Goal: Information Seeking & Learning: Learn about a topic

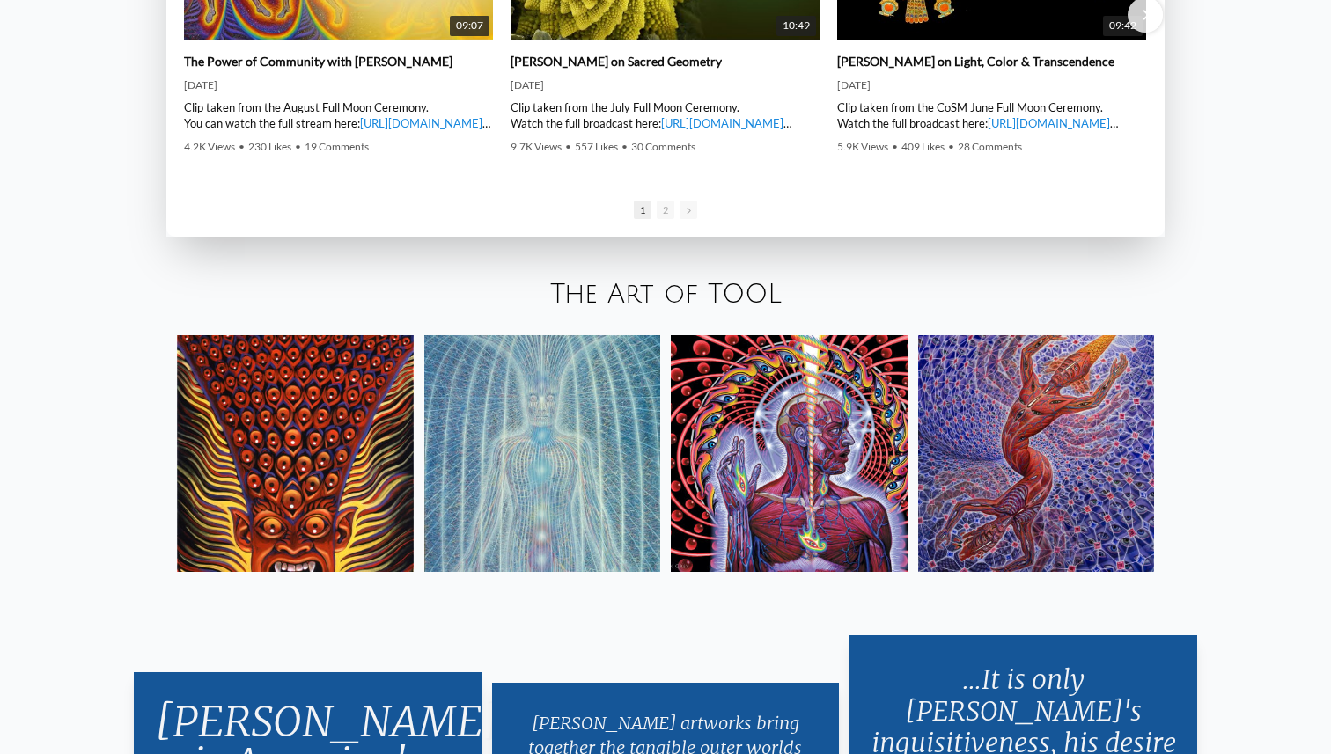
scroll to position [3073, 0]
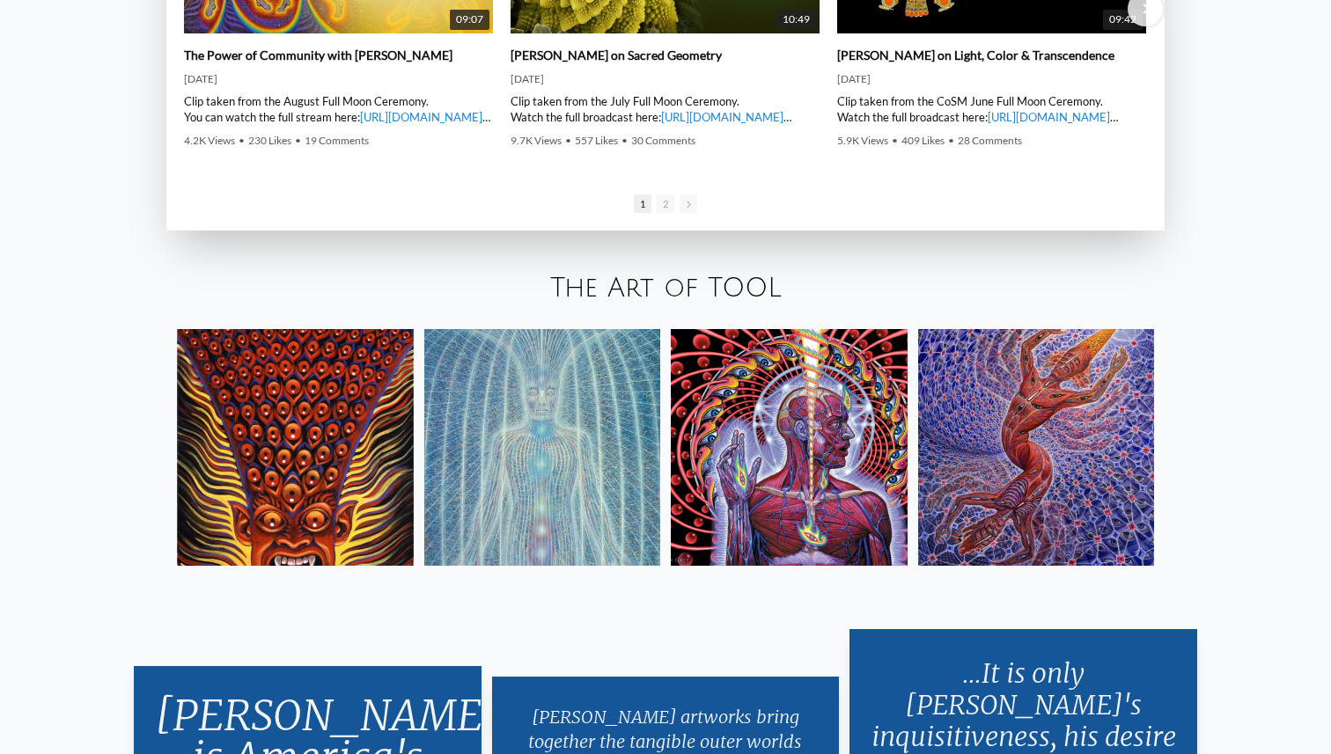
click at [753, 281] on link "The Art of TOOL" at bounding box center [665, 288] width 231 height 29
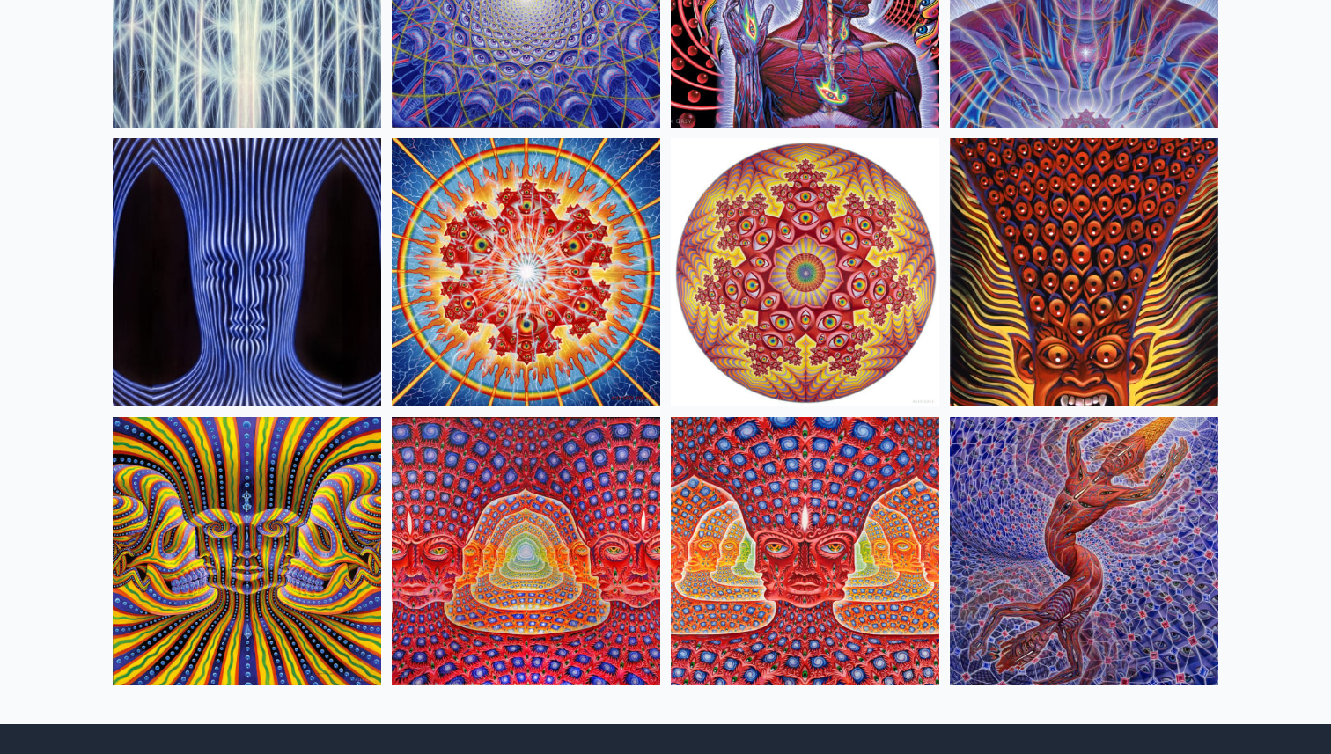
scroll to position [790, 0]
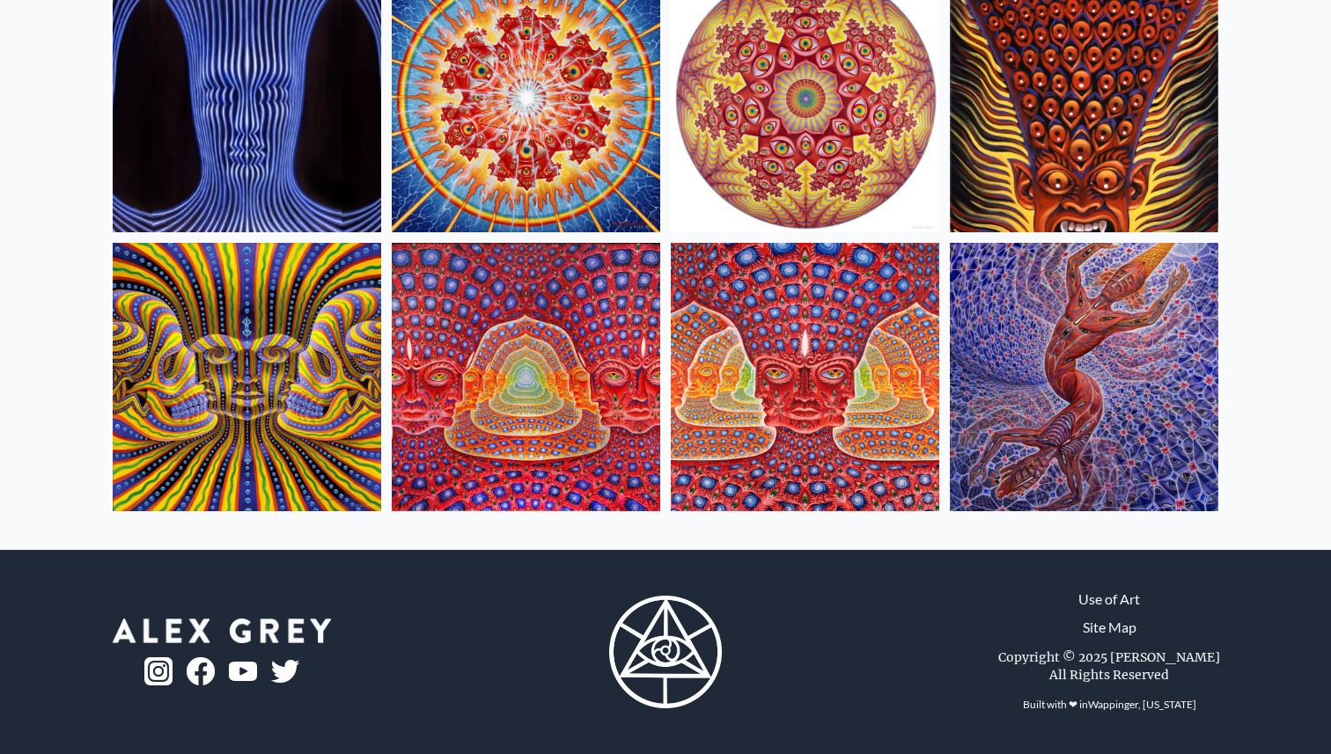
click at [513, 326] on img at bounding box center [526, 377] width 268 height 268
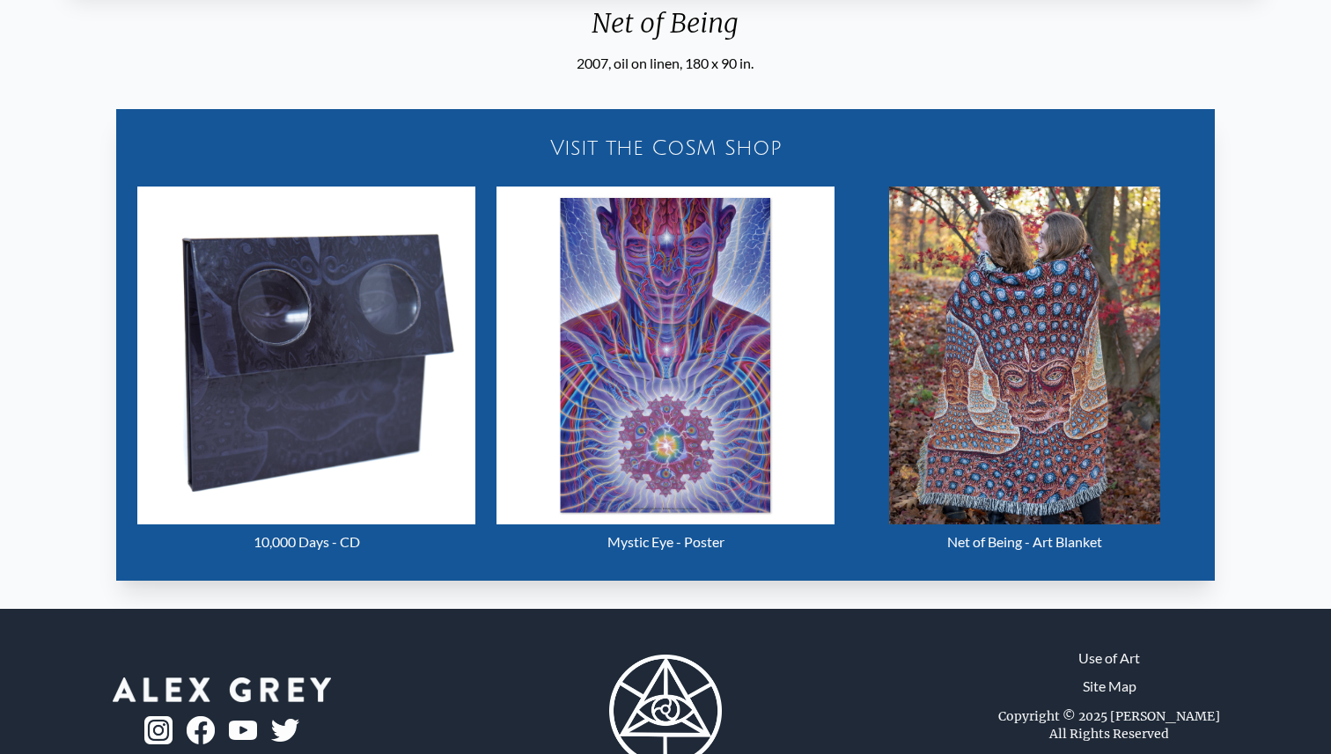
scroll to position [796, 0]
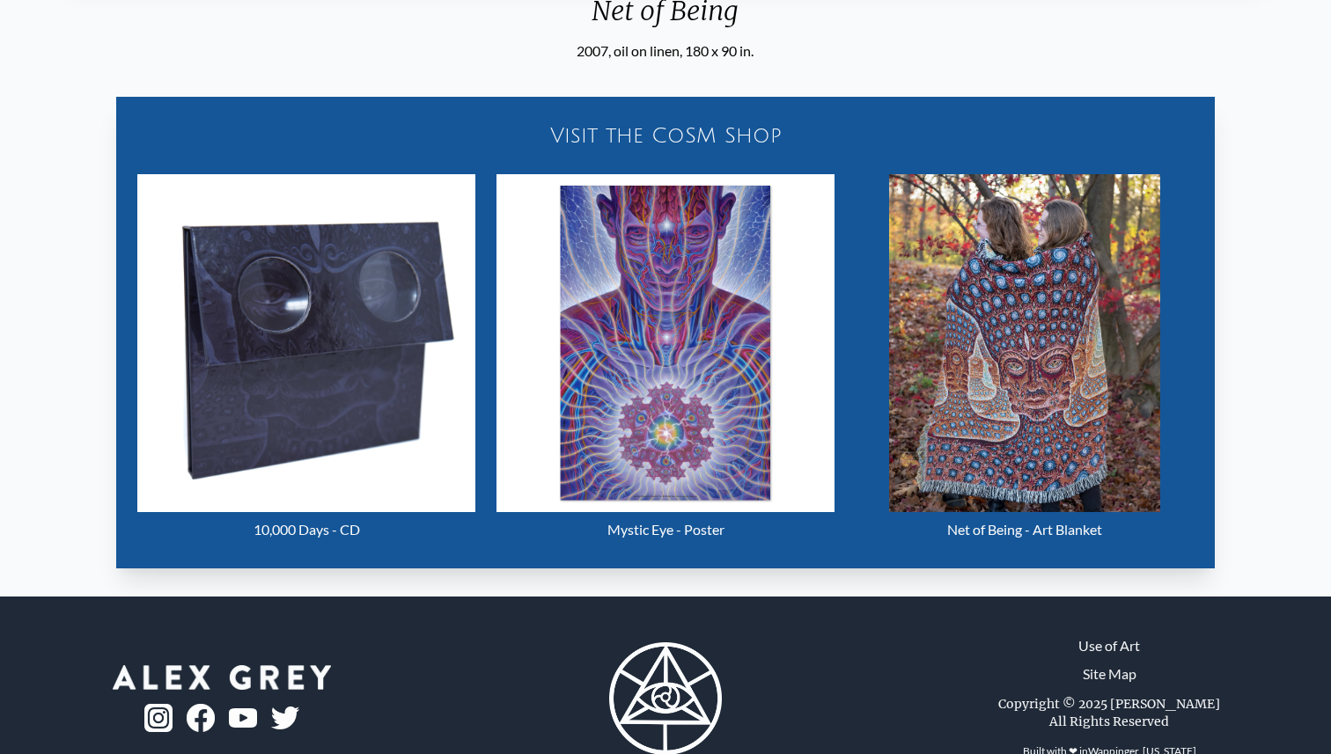
click at [338, 394] on img "14 / 16" at bounding box center [306, 343] width 338 height 338
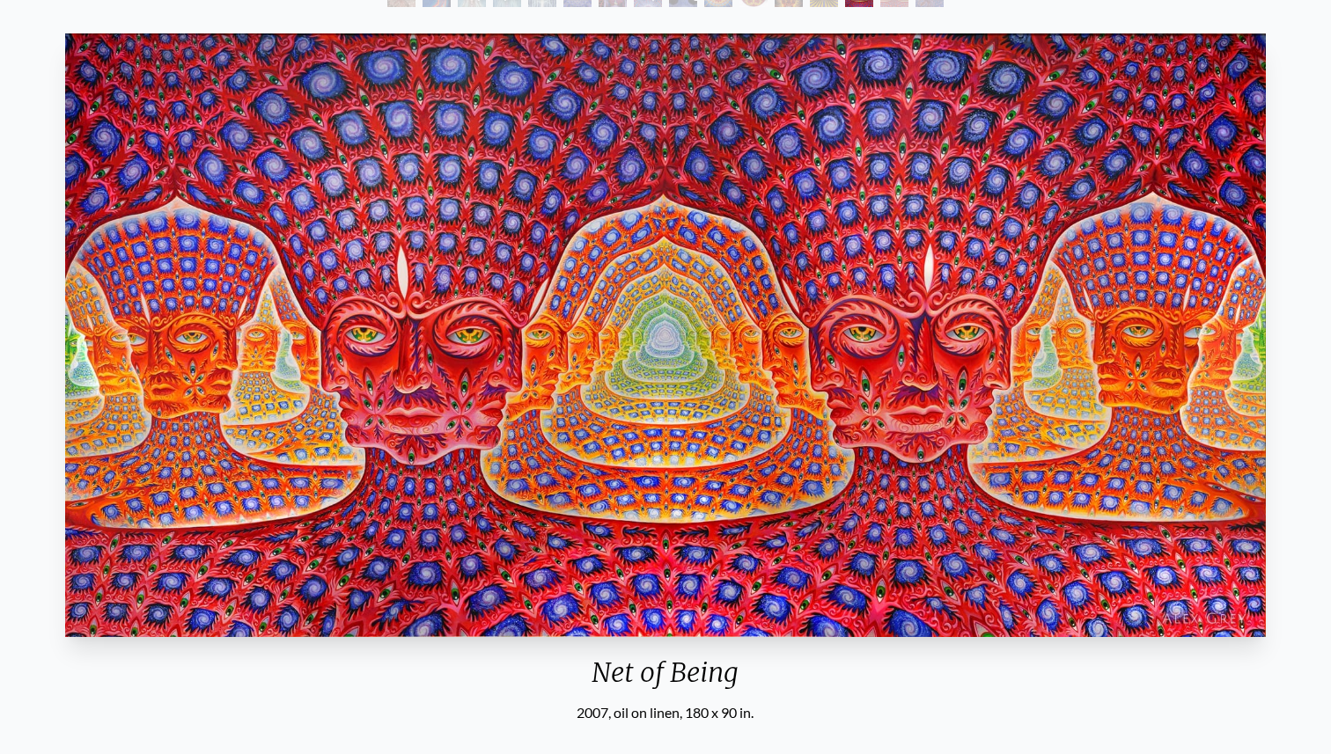
scroll to position [0, 0]
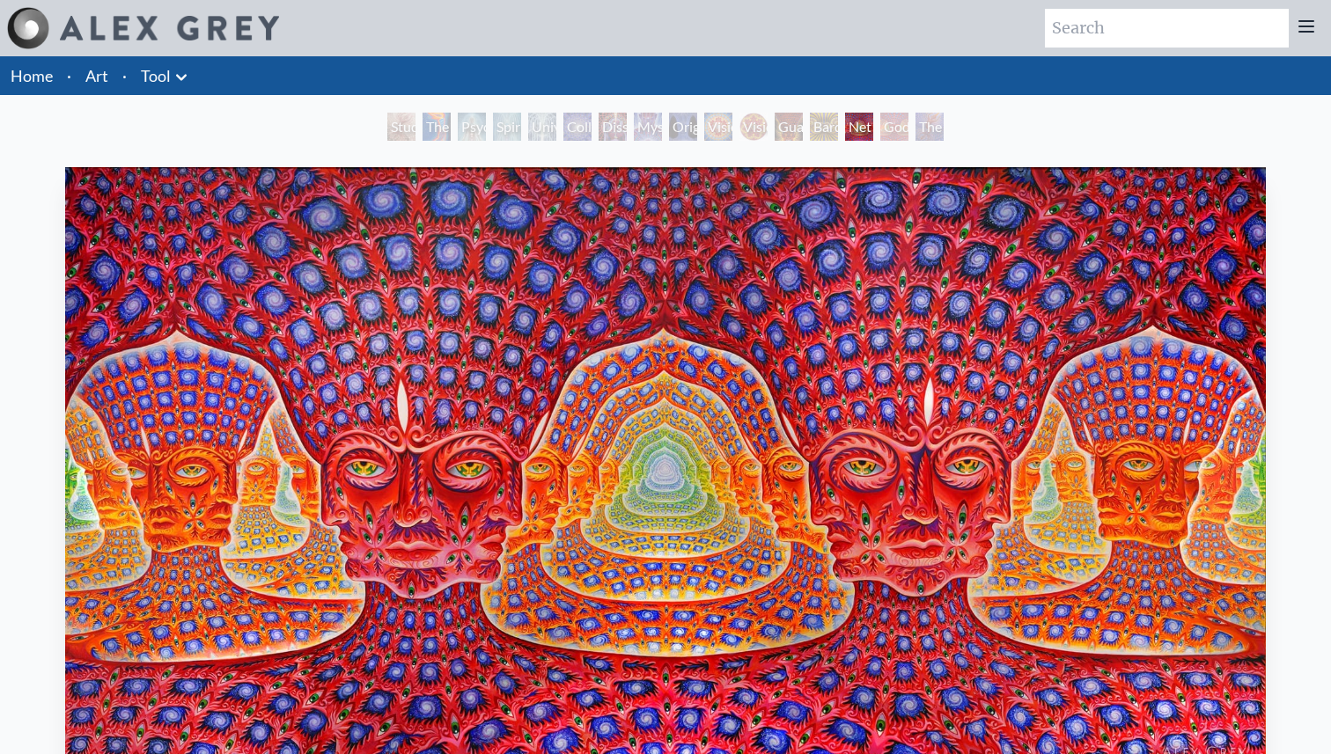
click at [943, 128] on div "The Great Turn" at bounding box center [929, 127] width 28 height 28
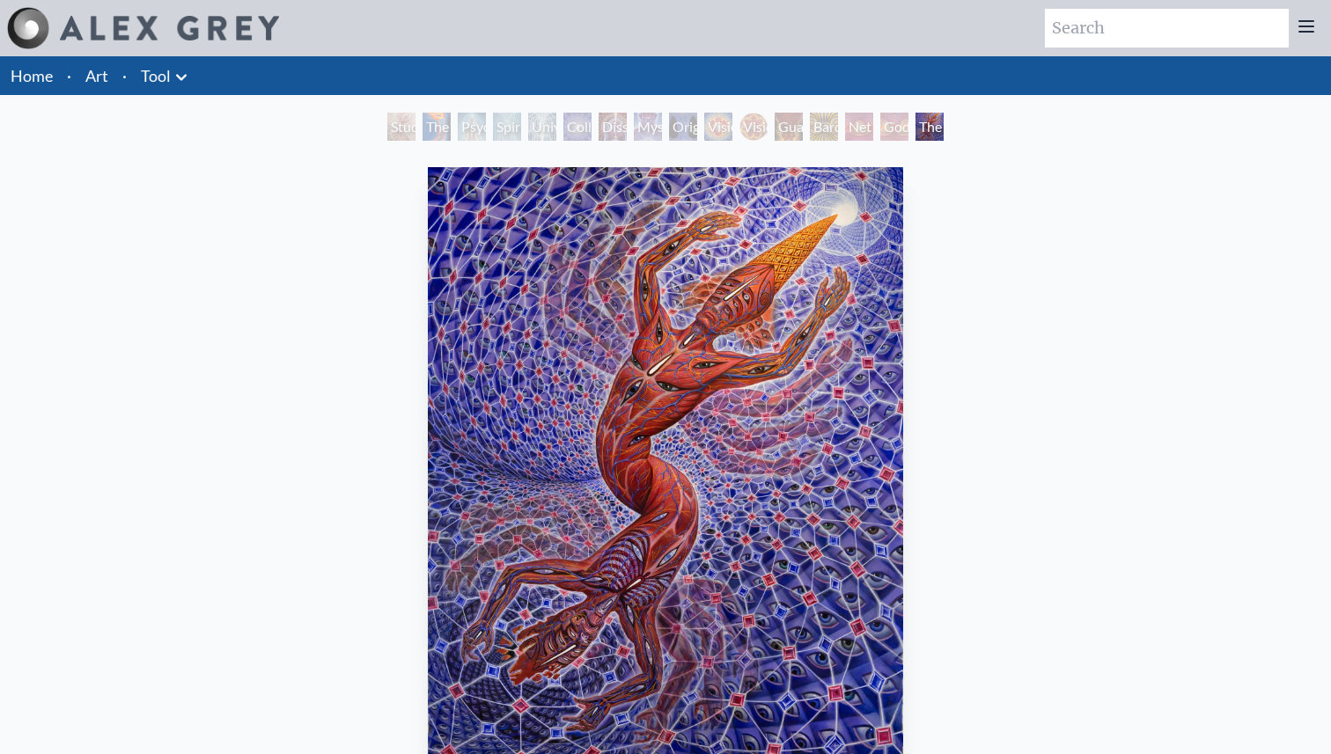
click at [795, 115] on div "Guardian of Infinite Vision" at bounding box center [788, 127] width 28 height 28
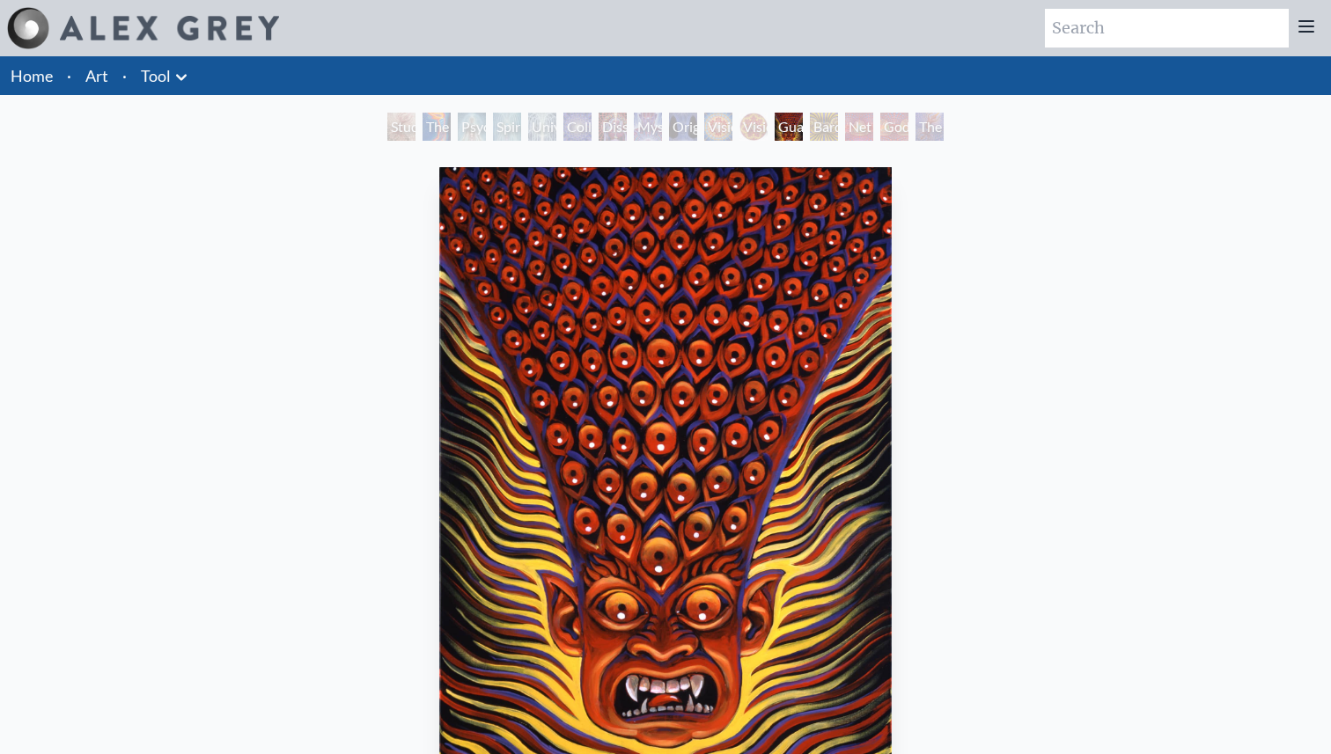
click at [708, 122] on div "Vision Crystal" at bounding box center [718, 127] width 28 height 28
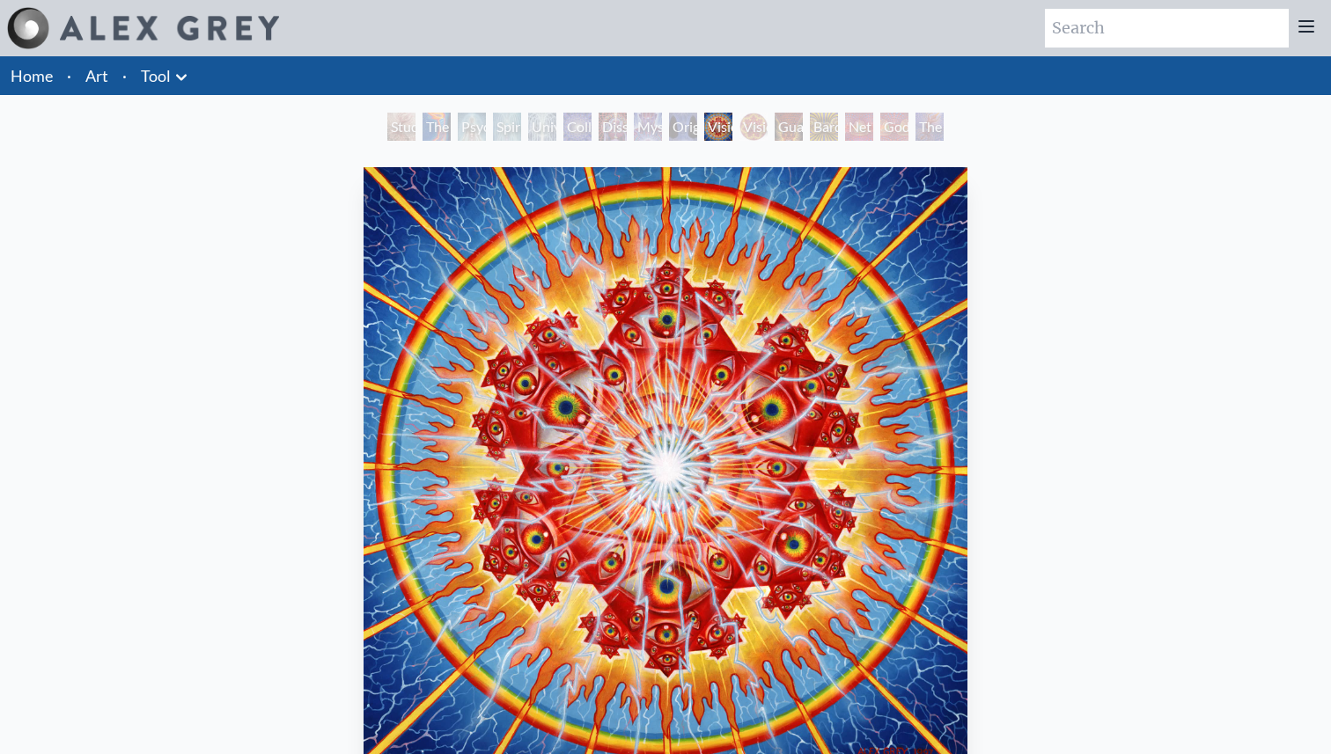
click at [657, 122] on div "Mystic Eye" at bounding box center [648, 127] width 28 height 28
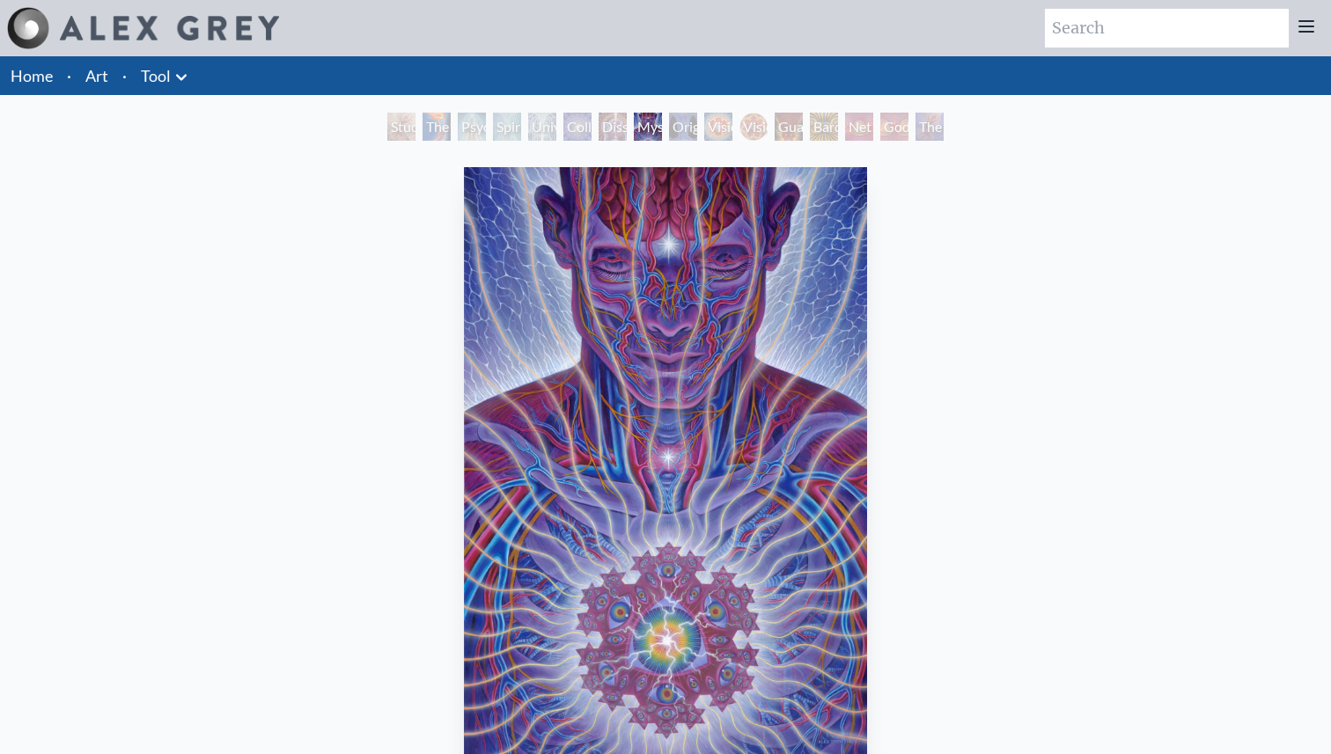
click at [598, 126] on div "Dissectional Art for Tool's Lateralus CD" at bounding box center [612, 127] width 28 height 28
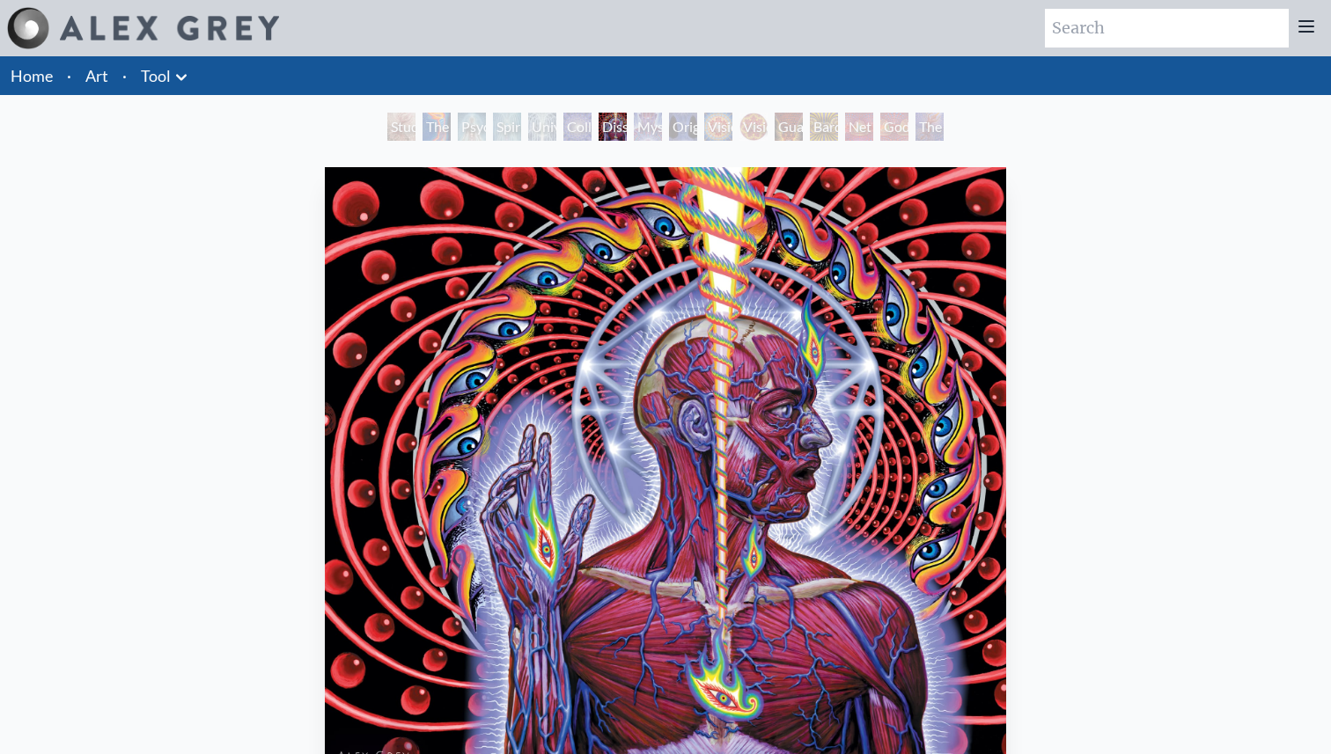
click at [511, 121] on div "Spiritual Energy System" at bounding box center [507, 127] width 28 height 28
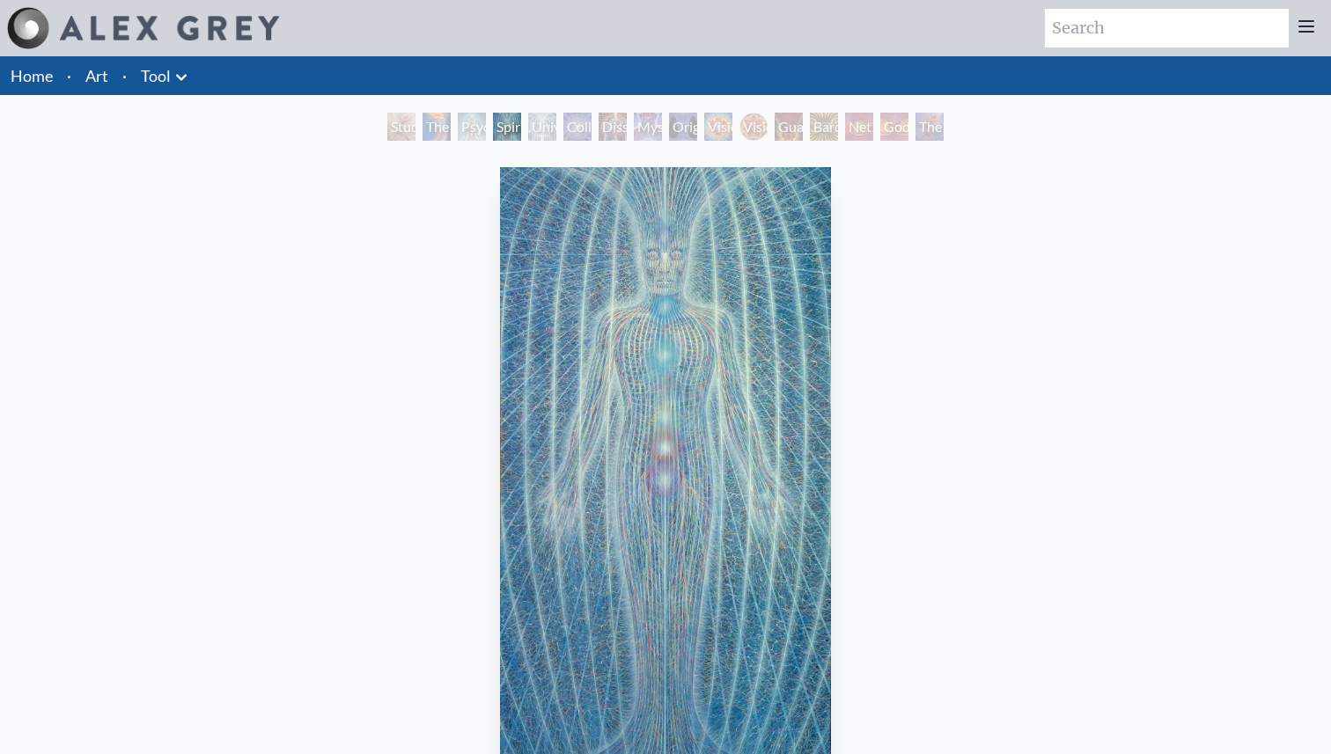
click at [412, 125] on div "Study for the Great Turn" at bounding box center [401, 127] width 28 height 28
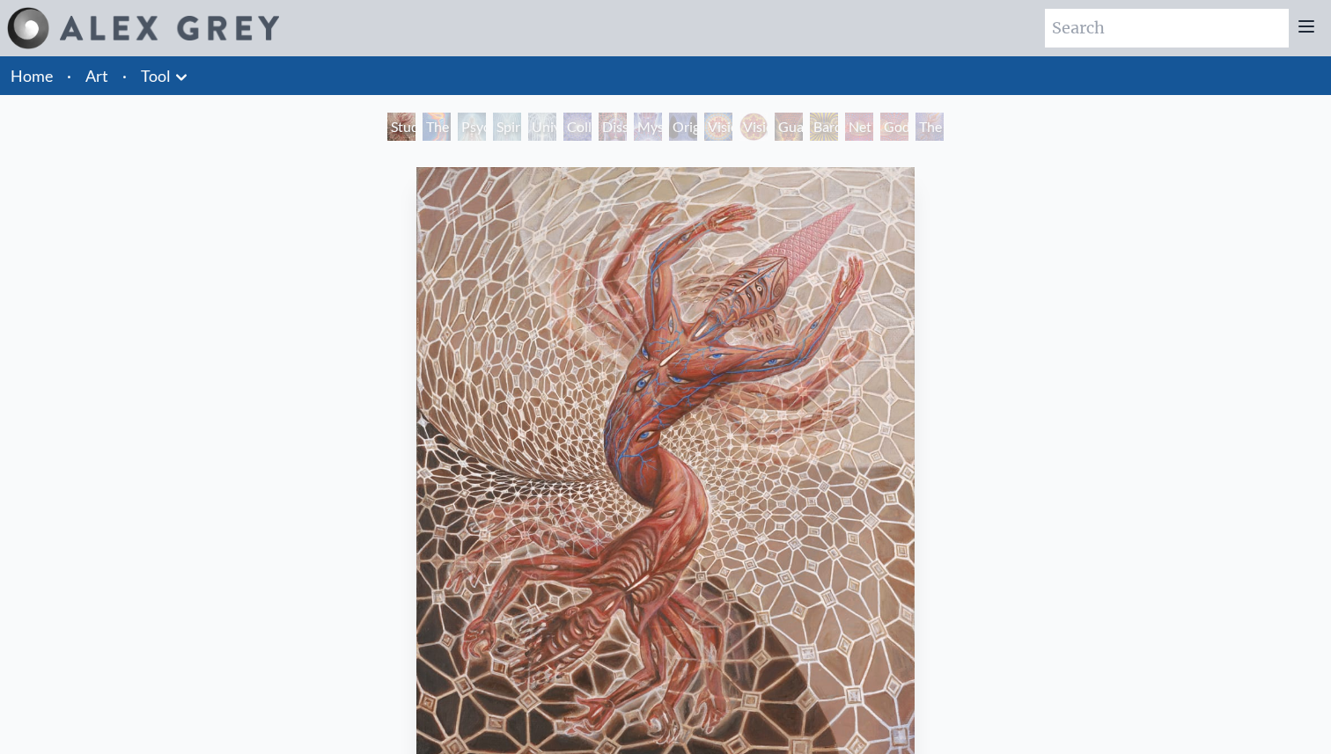
click at [429, 126] on div "The Torch" at bounding box center [436, 127] width 28 height 28
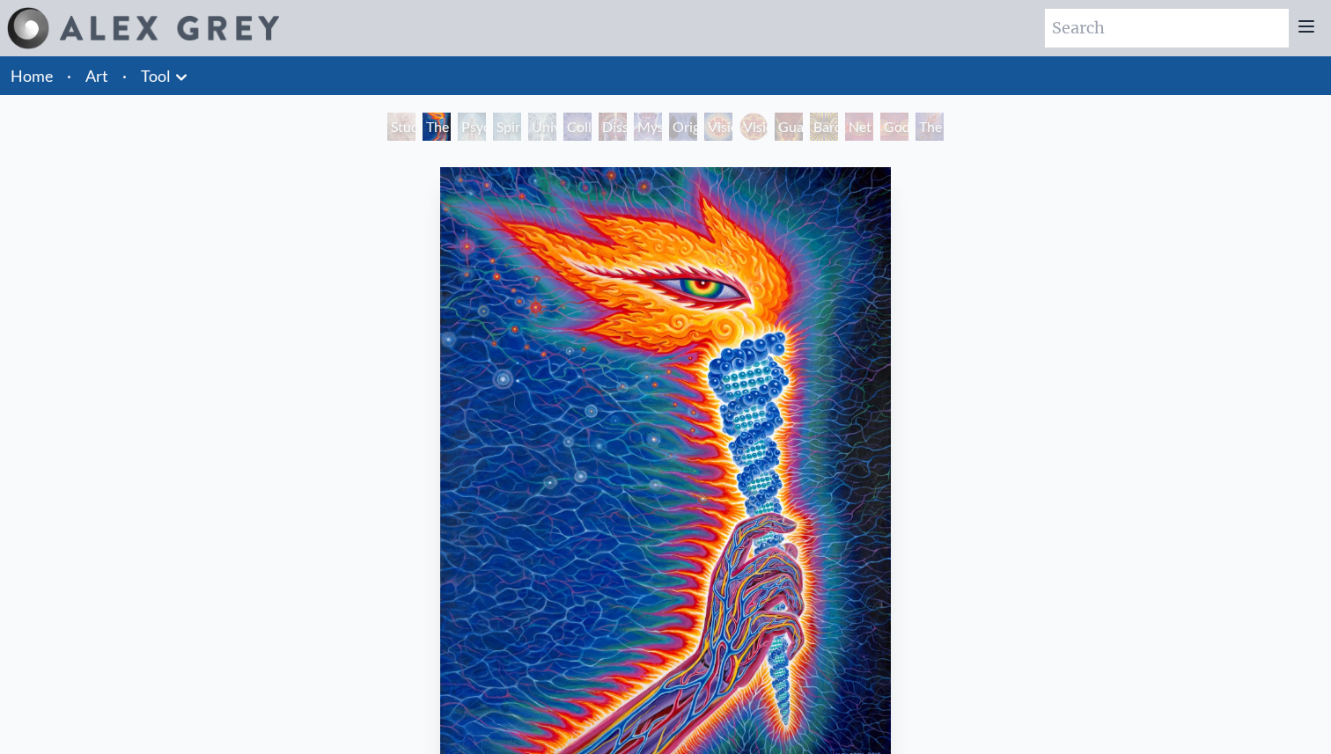
click at [486, 130] on div "Psychic Energy System" at bounding box center [472, 127] width 28 height 28
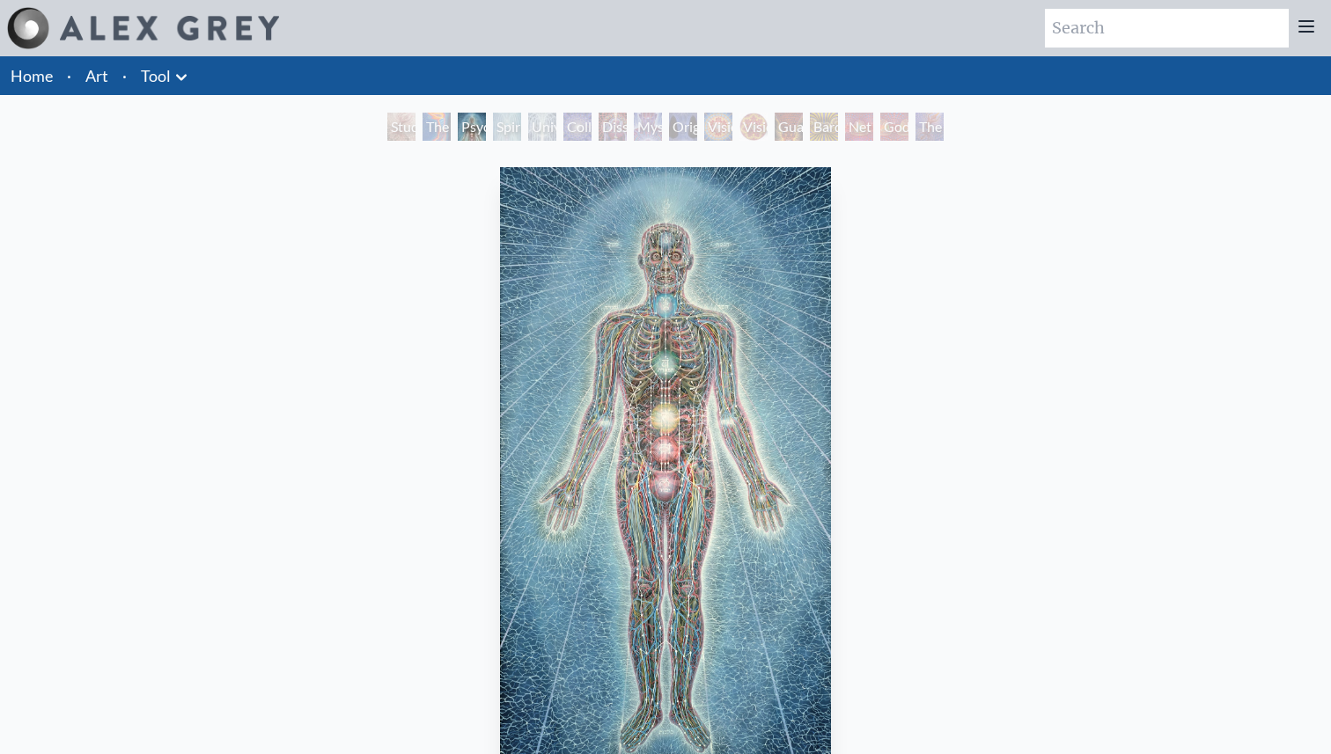
click at [555, 128] on div "Universal Mind Lattice" at bounding box center [542, 127] width 28 height 28
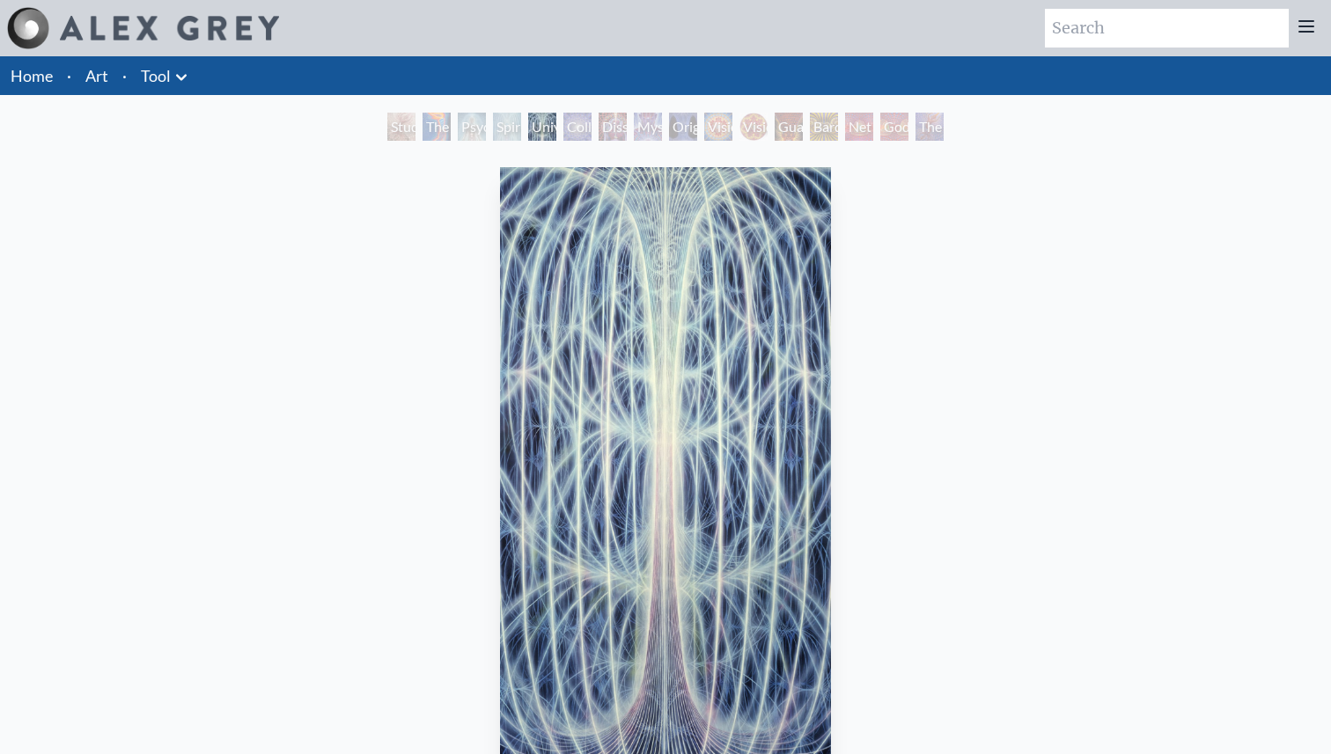
click at [556, 133] on div "Universal Mind Lattice" at bounding box center [542, 127] width 28 height 28
click at [627, 129] on div "Dissectional Art for Tool's Lateralus CD" at bounding box center [612, 127] width 28 height 28
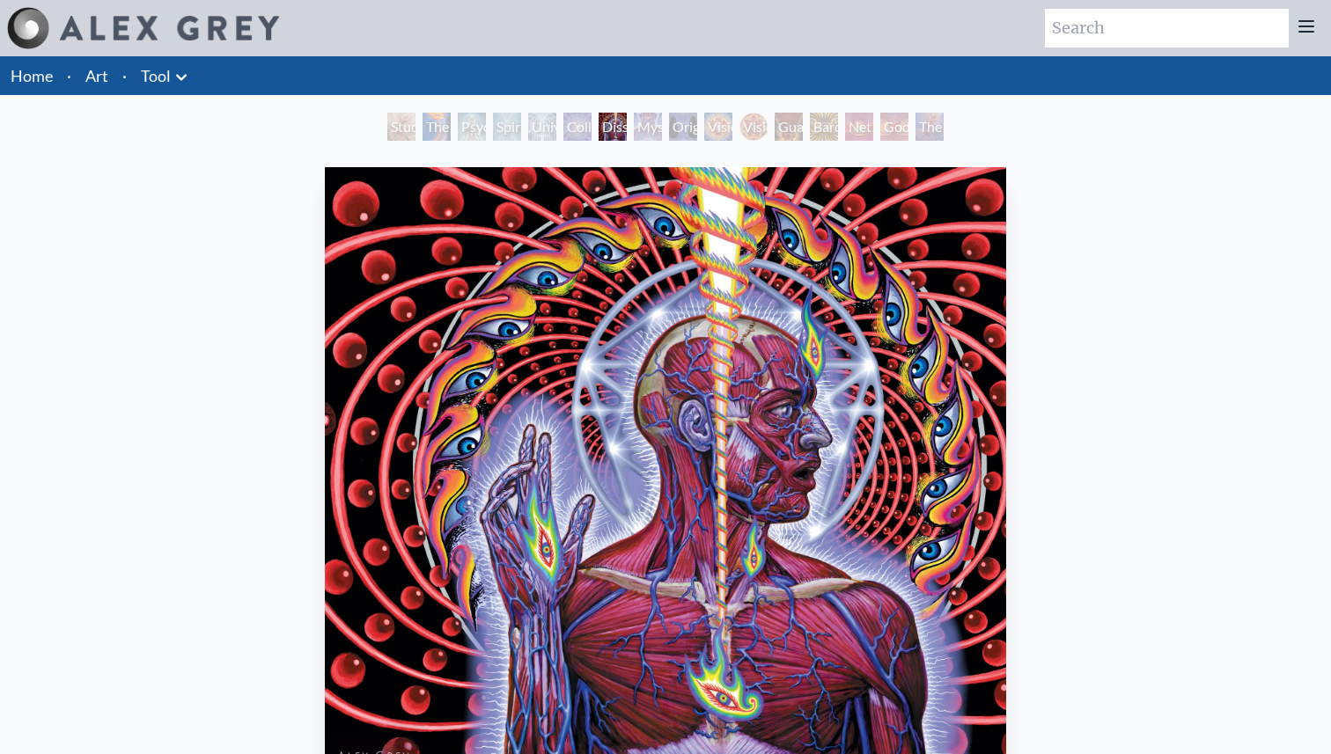
click at [576, 129] on div "Collective Vision" at bounding box center [577, 127] width 28 height 28
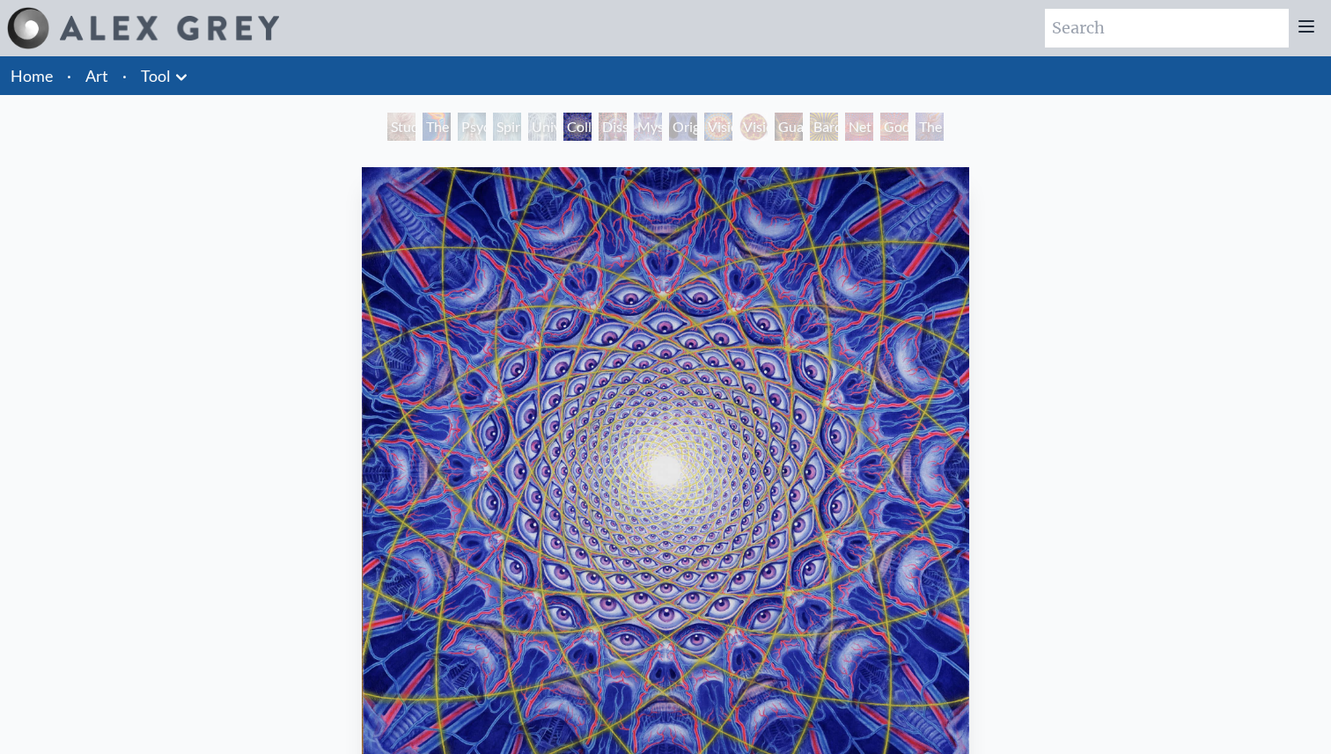
click at [712, 135] on div "Vision Crystal" at bounding box center [718, 127] width 28 height 28
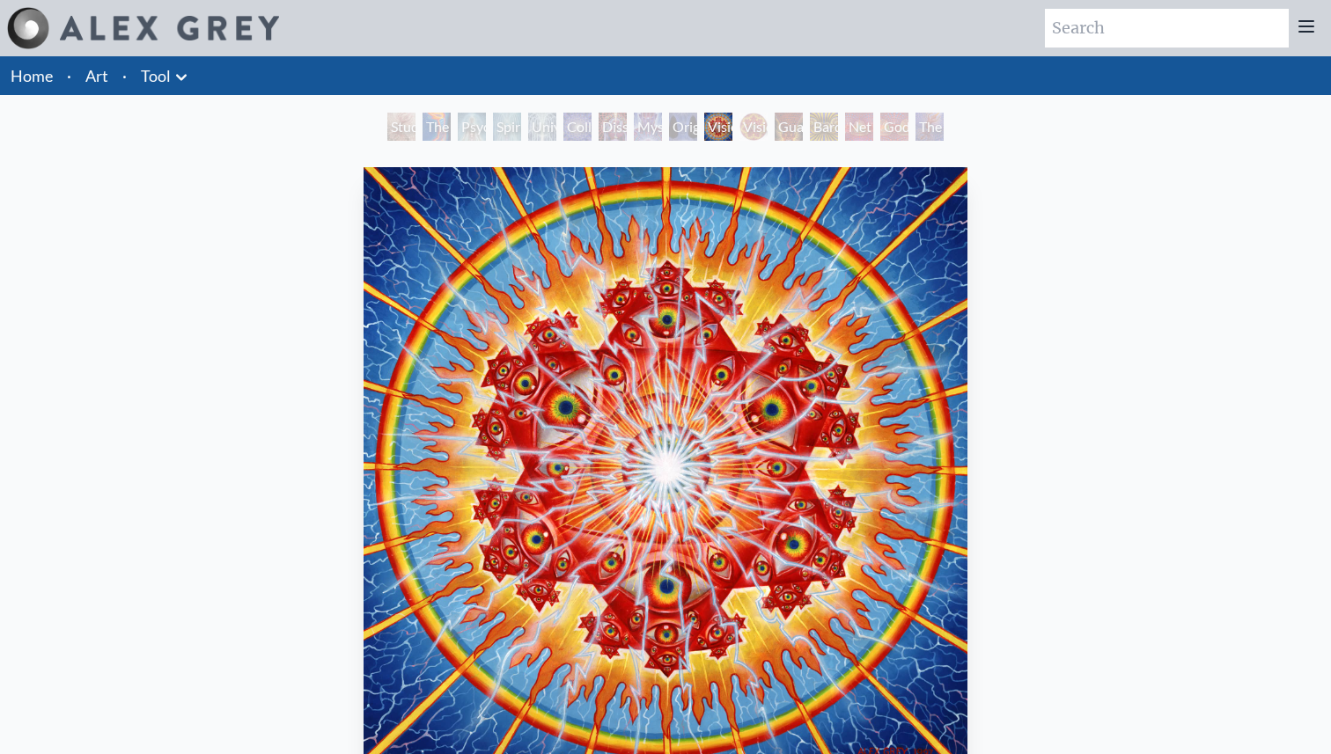
click at [154, 70] on link "Tool" at bounding box center [156, 75] width 30 height 25
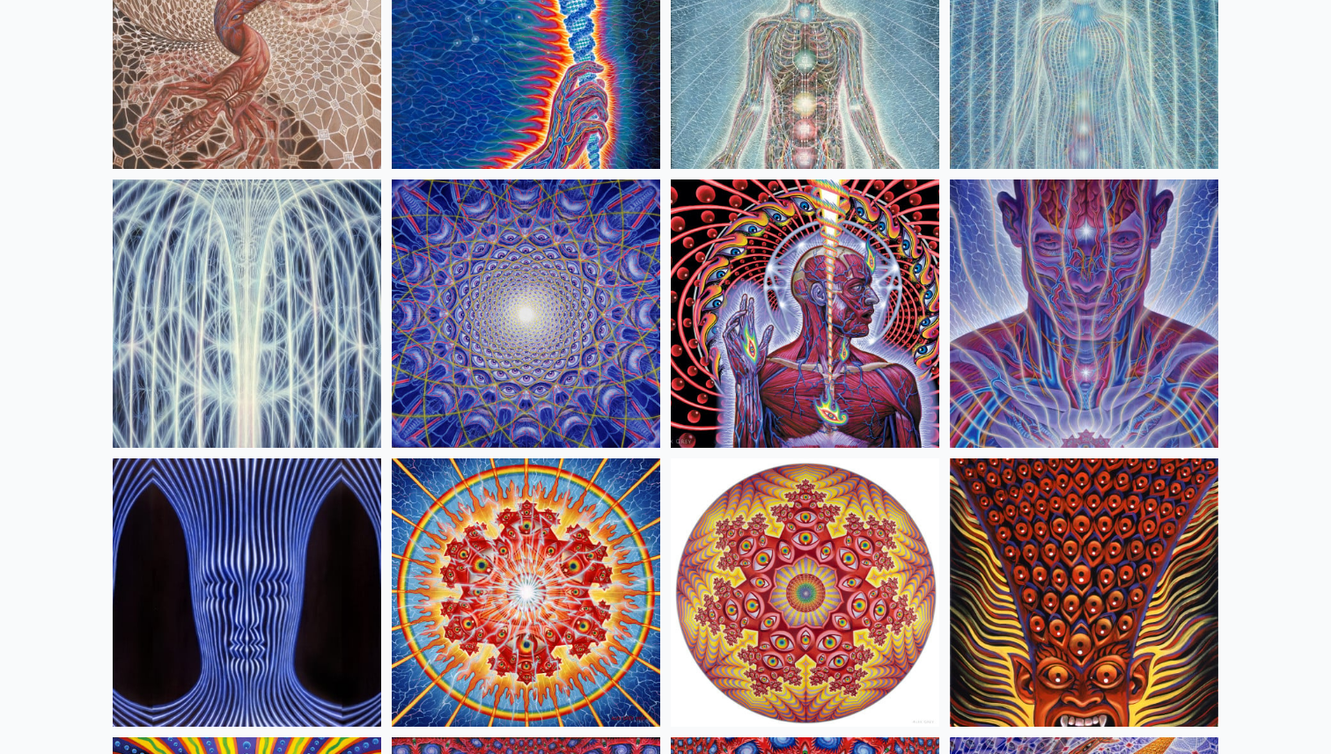
scroll to position [306, 0]
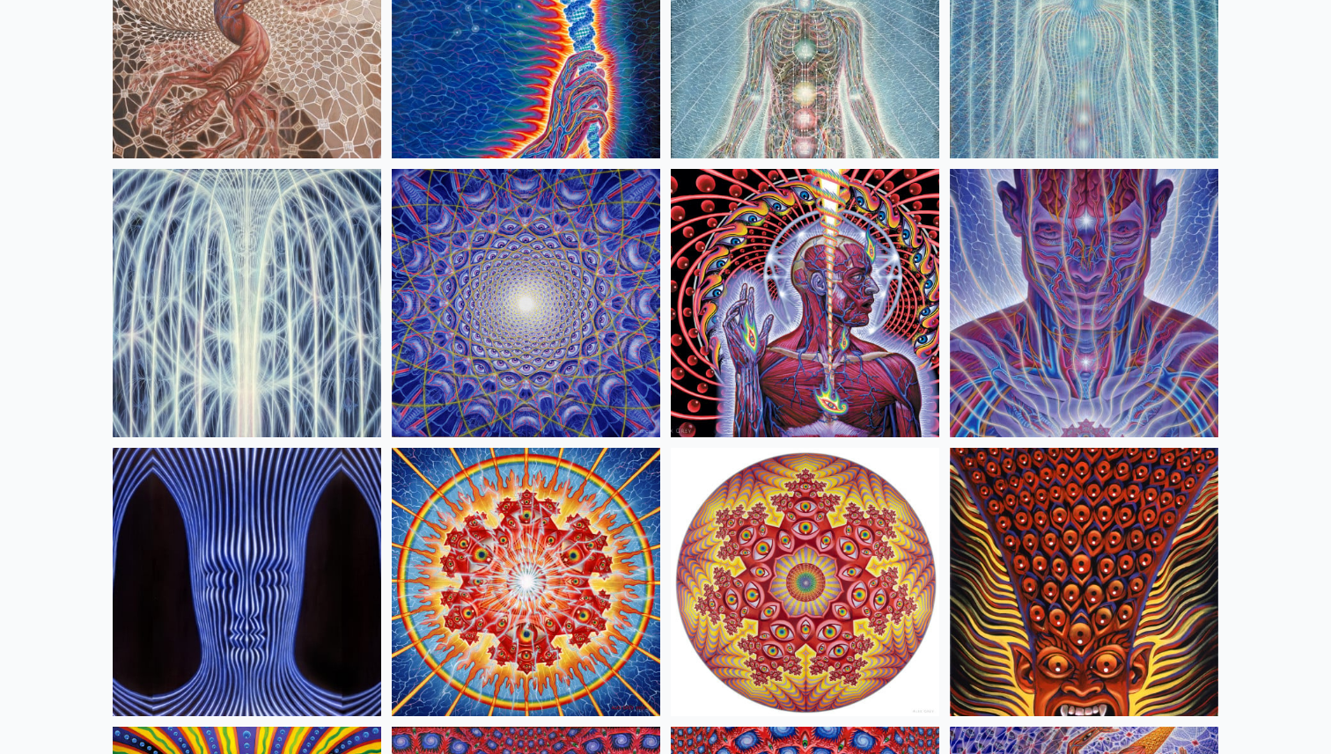
click at [802, 285] on img at bounding box center [805, 303] width 268 height 268
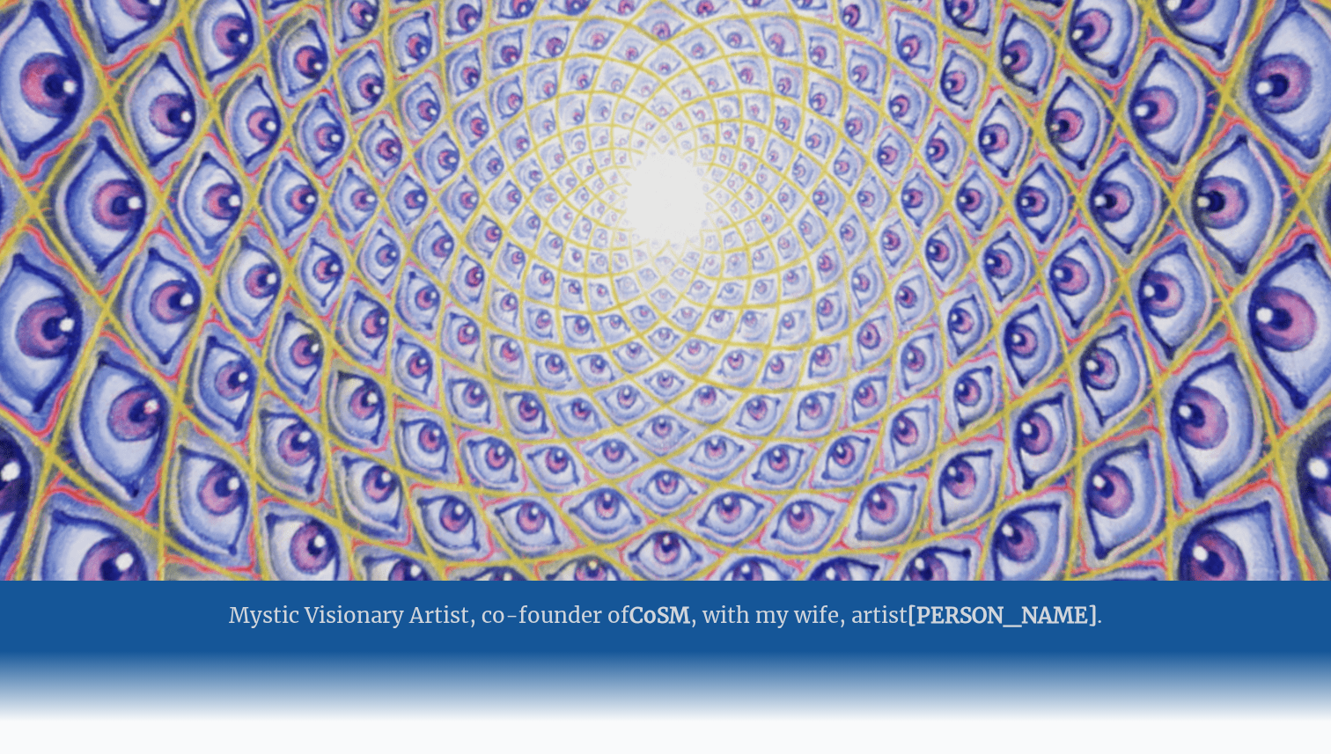
scroll to position [230, 0]
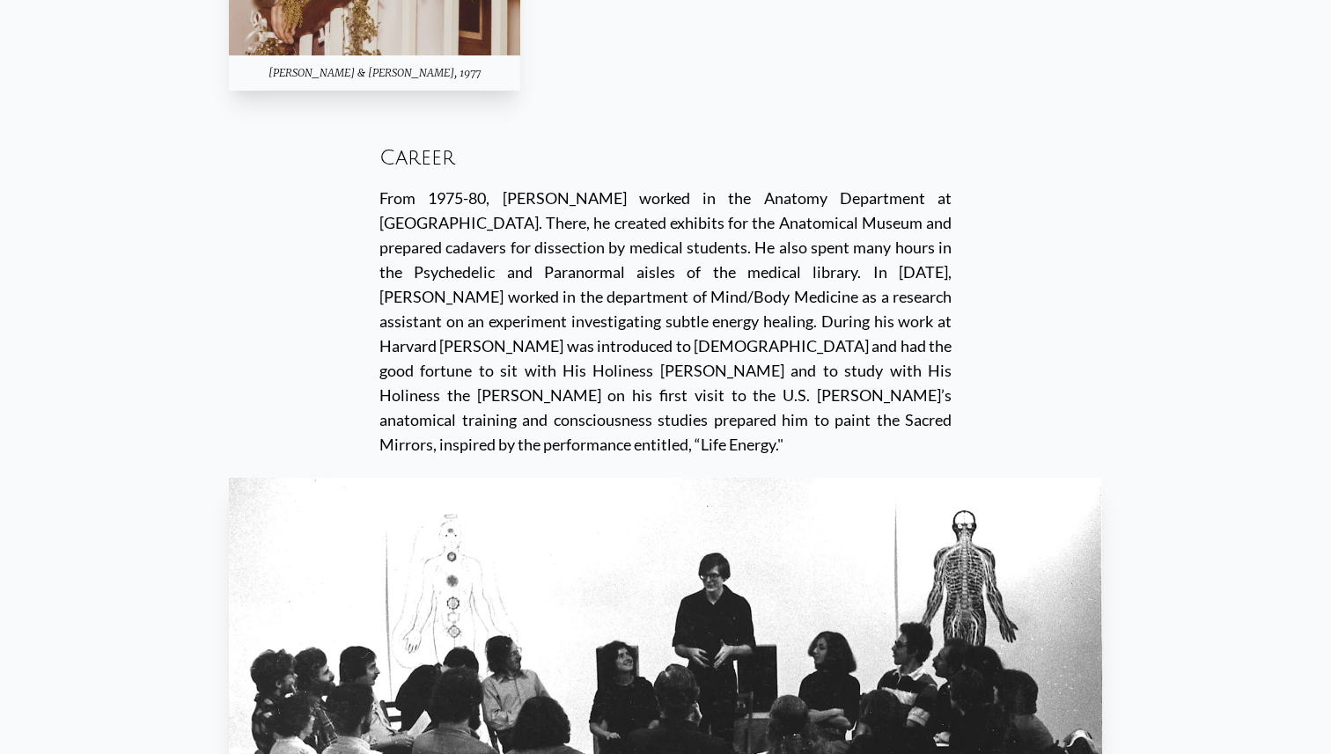
scroll to position [3776, 0]
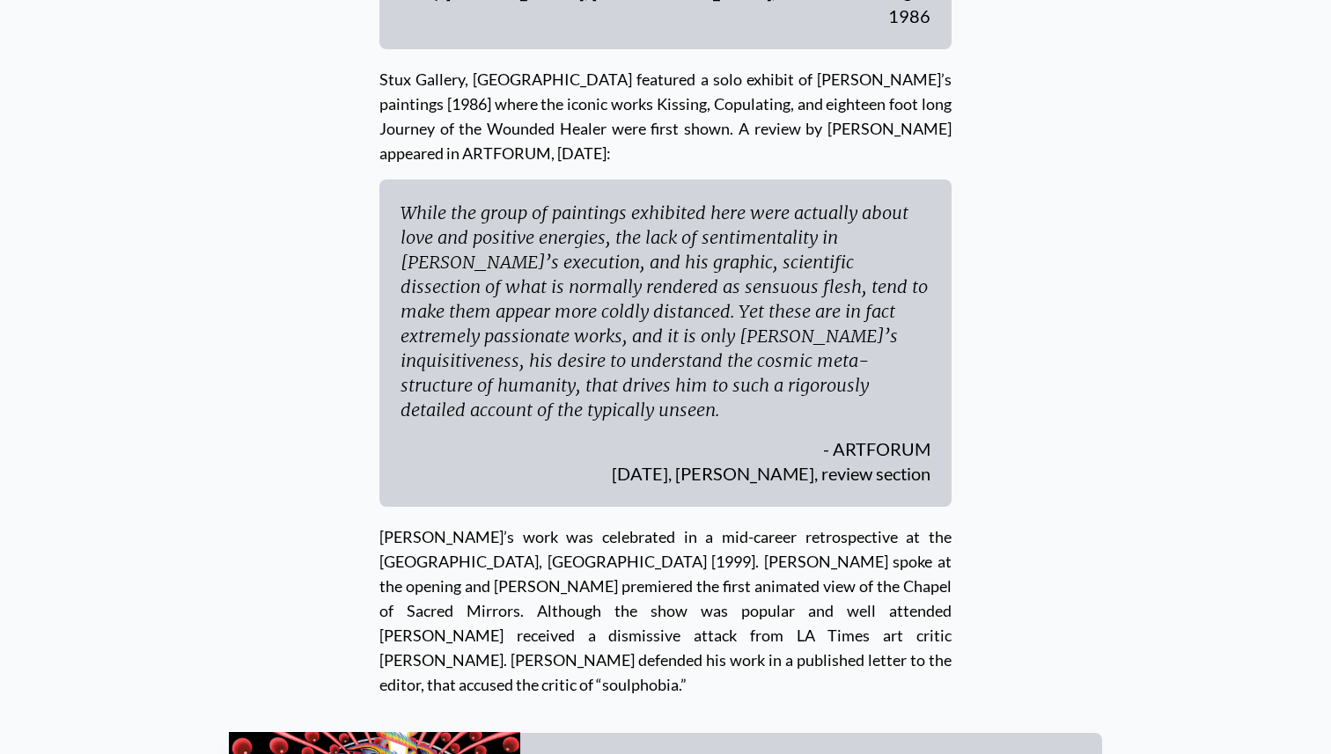
scroll to position [6478, 0]
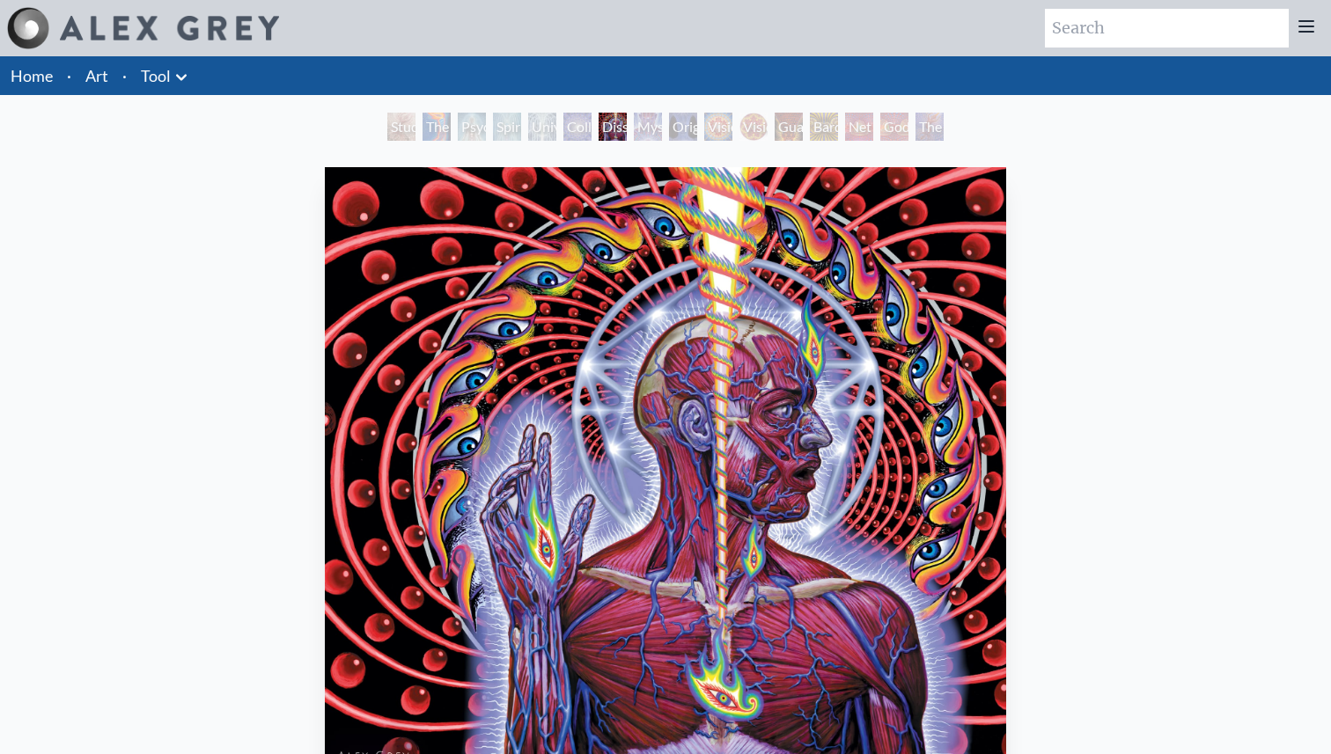
click at [901, 131] on div "Godself" at bounding box center [894, 127] width 28 height 28
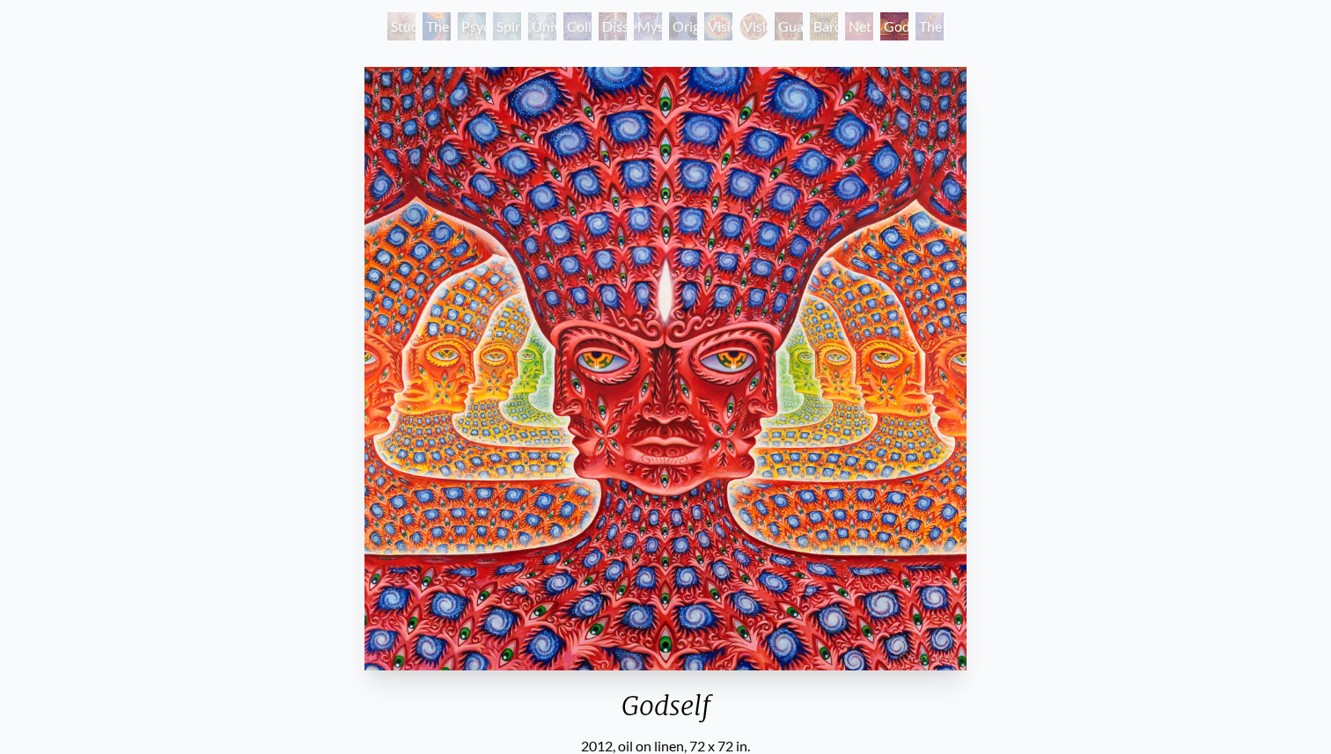
scroll to position [102, 0]
